Goal: Task Accomplishment & Management: Manage account settings

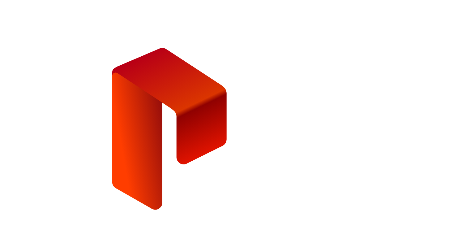
type input "**********"
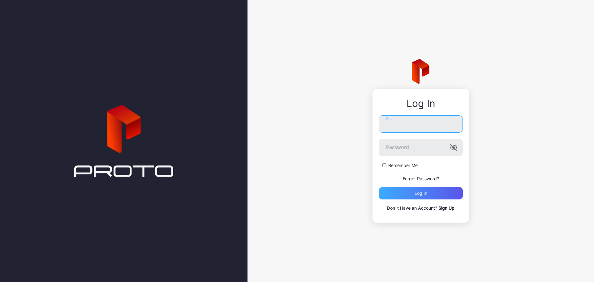
type input "**********"
click at [413, 194] on div "Log in" at bounding box center [421, 193] width 84 height 12
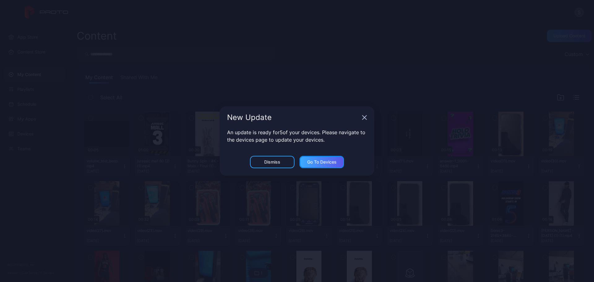
click at [323, 164] on div "Go to devices" at bounding box center [321, 162] width 29 height 5
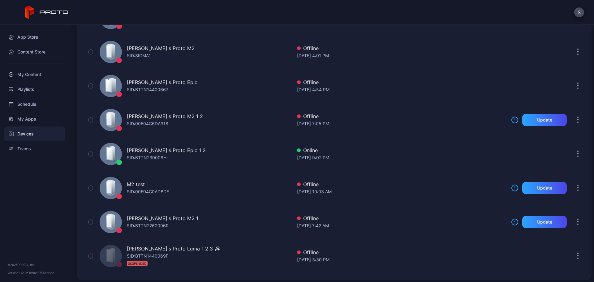
scroll to position [277, 0]
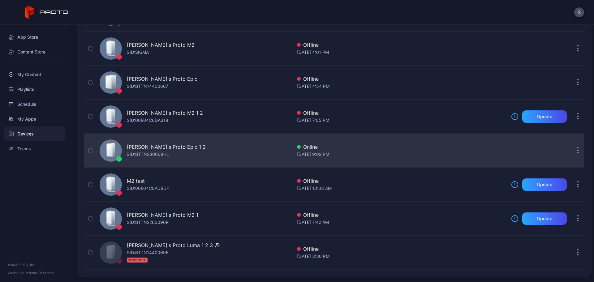
click at [141, 152] on div "SID: BTTN230008HL" at bounding box center [148, 154] width 42 height 7
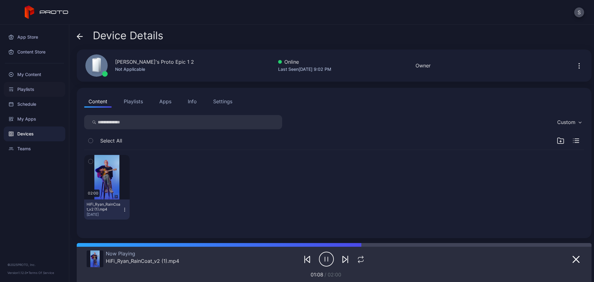
click at [32, 88] on div "Playlists" at bounding box center [35, 89] width 62 height 15
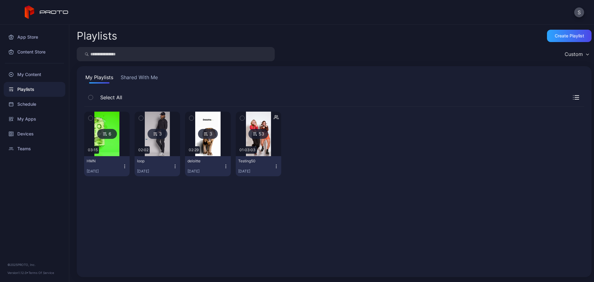
click at [93, 119] on icon "button" at bounding box center [91, 118] width 4 height 7
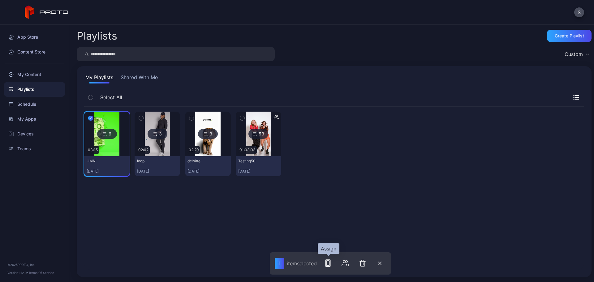
click at [325, 265] on icon "button" at bounding box center [327, 263] width 7 height 7
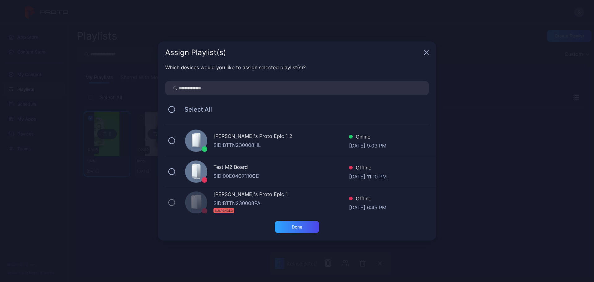
click at [232, 139] on div "Stoyan's Proto Epic 1 2" at bounding box center [282, 136] width 136 height 9
click at [306, 229] on div "Done" at bounding box center [297, 227] width 45 height 12
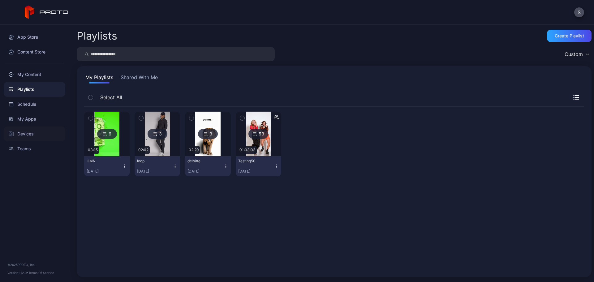
click at [29, 132] on div "Devices" at bounding box center [35, 134] width 62 height 15
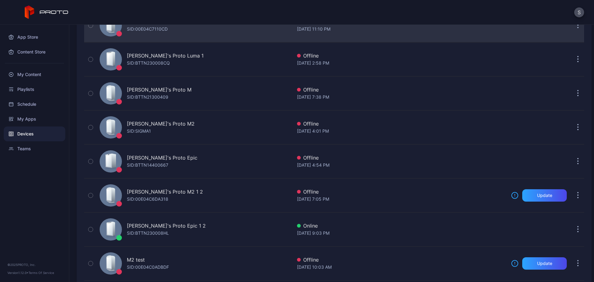
scroll to position [198, 0]
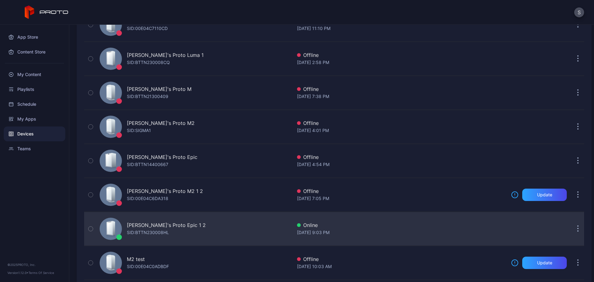
click at [157, 228] on div "Stoyan's Proto Epic 1 2" at bounding box center [166, 225] width 79 height 7
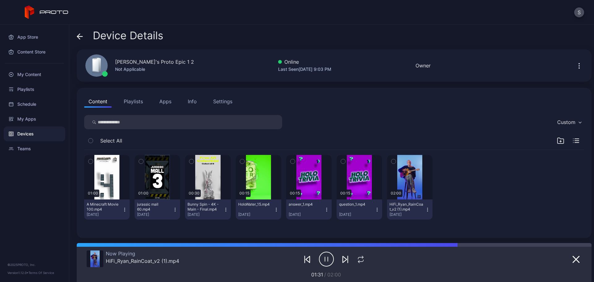
click at [126, 103] on button "Playlists" at bounding box center [133, 101] width 28 height 12
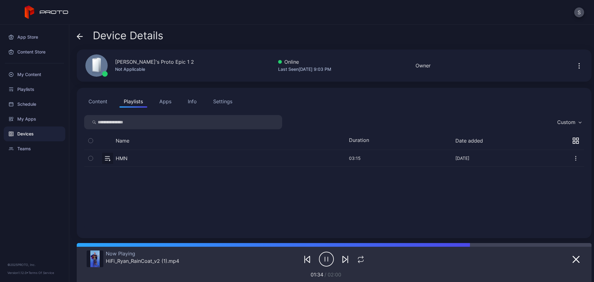
click at [110, 158] on button "button" at bounding box center [334, 158] width 500 height 16
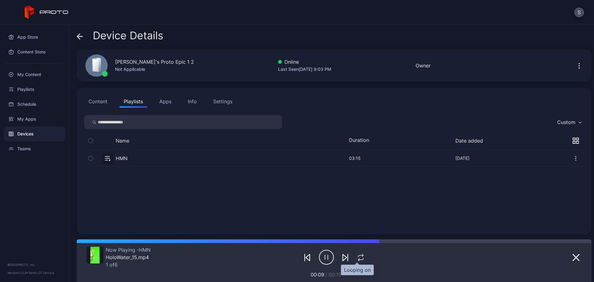
click at [358, 258] on icon "button" at bounding box center [361, 257] width 8 height 7
click at [356, 259] on icon "button" at bounding box center [361, 257] width 10 height 7
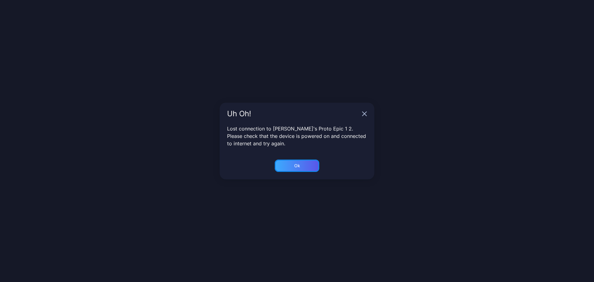
click at [305, 170] on div "Ok" at bounding box center [297, 166] width 45 height 12
click at [298, 164] on div "Ok" at bounding box center [297, 165] width 6 height 5
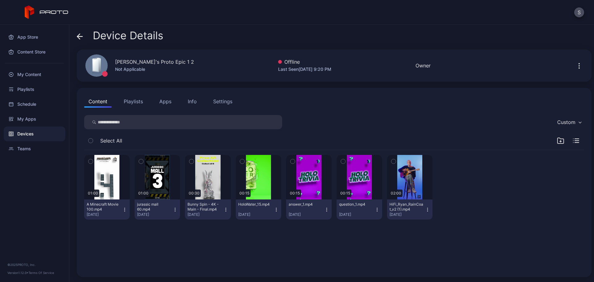
click at [576, 65] on icon "button" at bounding box center [579, 65] width 7 height 7
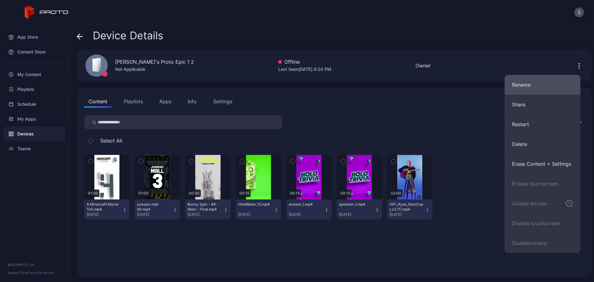
click at [532, 85] on button "Rename" at bounding box center [543, 85] width 76 height 20
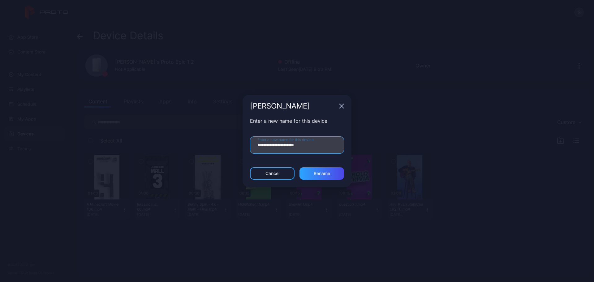
click at [317, 143] on input "**********" at bounding box center [297, 144] width 94 height 17
type input "**********"
click at [327, 178] on div "Rename" at bounding box center [322, 173] width 45 height 12
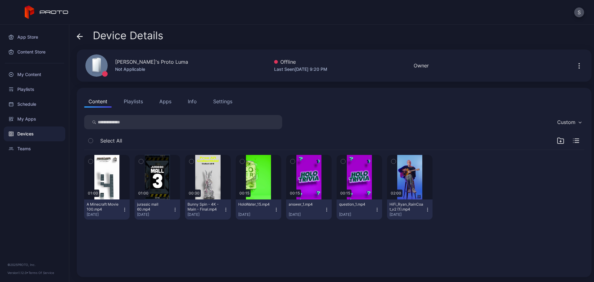
click at [191, 101] on div "Info" at bounding box center [192, 101] width 9 height 7
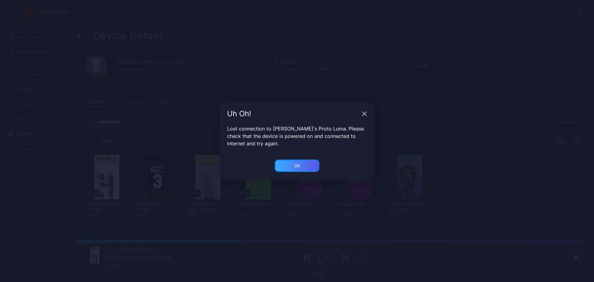
click at [293, 162] on div "Ok" at bounding box center [297, 166] width 45 height 12
